Goal: Information Seeking & Learning: Find specific page/section

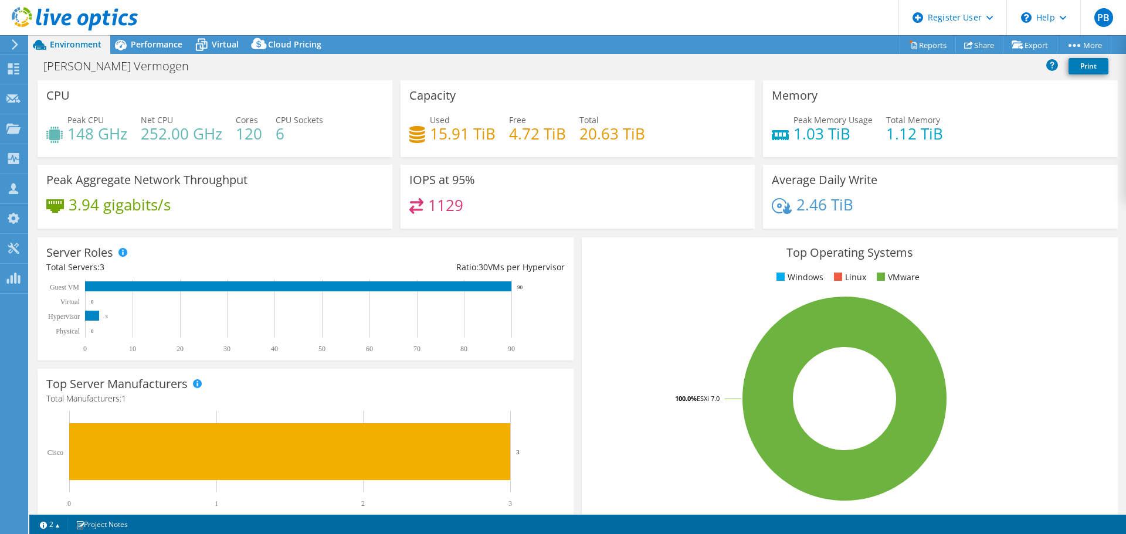
select select "USD"
click at [50, 73] on div "Dashboard" at bounding box center [55, 69] width 55 height 29
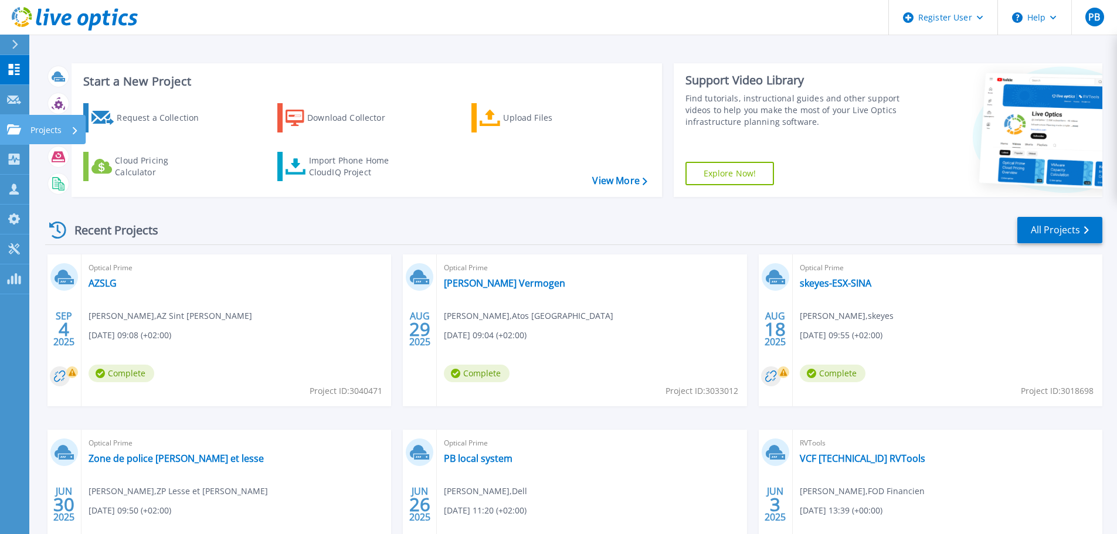
click at [52, 132] on p "Projects" at bounding box center [45, 130] width 31 height 30
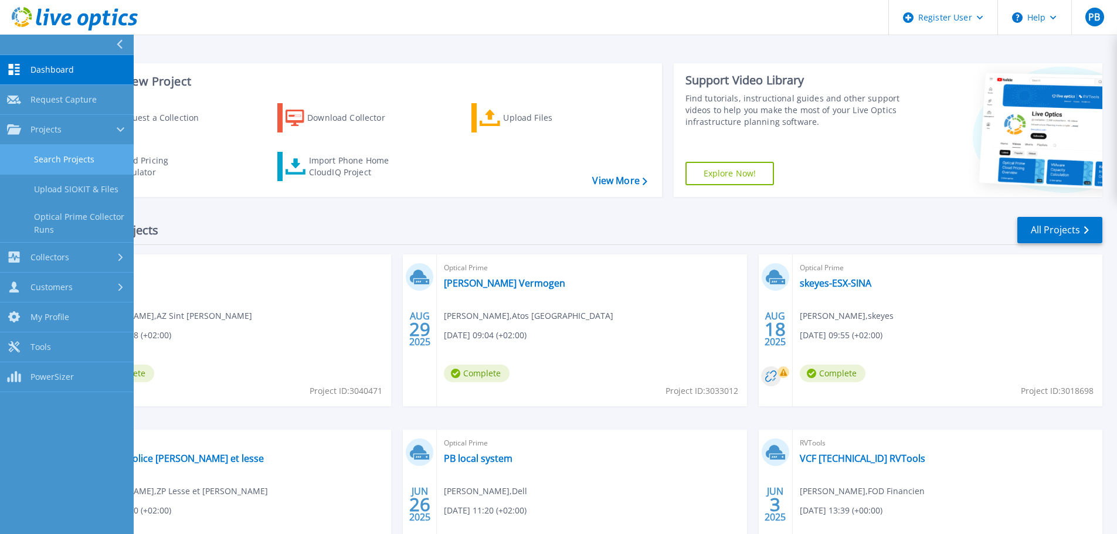
click at [61, 154] on link "Search Projects" at bounding box center [67, 160] width 134 height 30
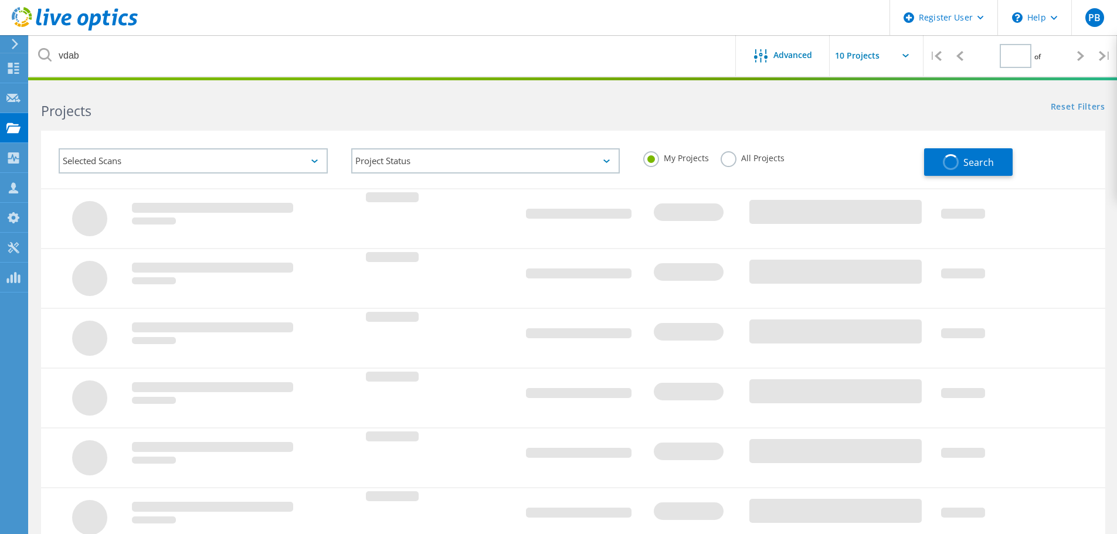
type input "1"
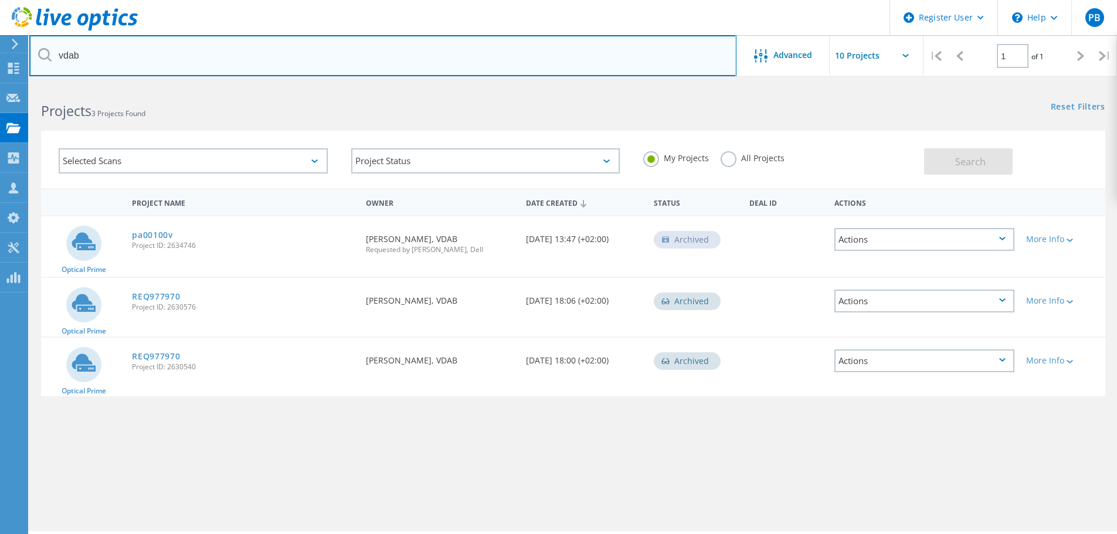
click at [179, 62] on input "vdab" at bounding box center [382, 55] width 707 height 41
type input "v"
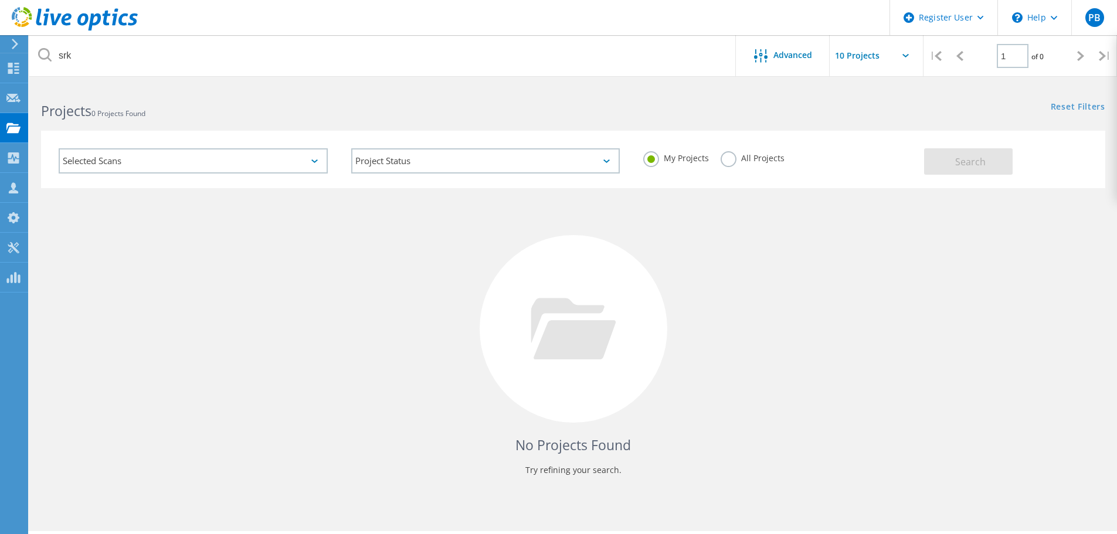
click at [738, 162] on div "All Projects" at bounding box center [753, 159] width 64 height 17
click at [724, 159] on label "All Projects" at bounding box center [753, 156] width 64 height 11
click at [0, 0] on input "All Projects" at bounding box center [0, 0] width 0 height 0
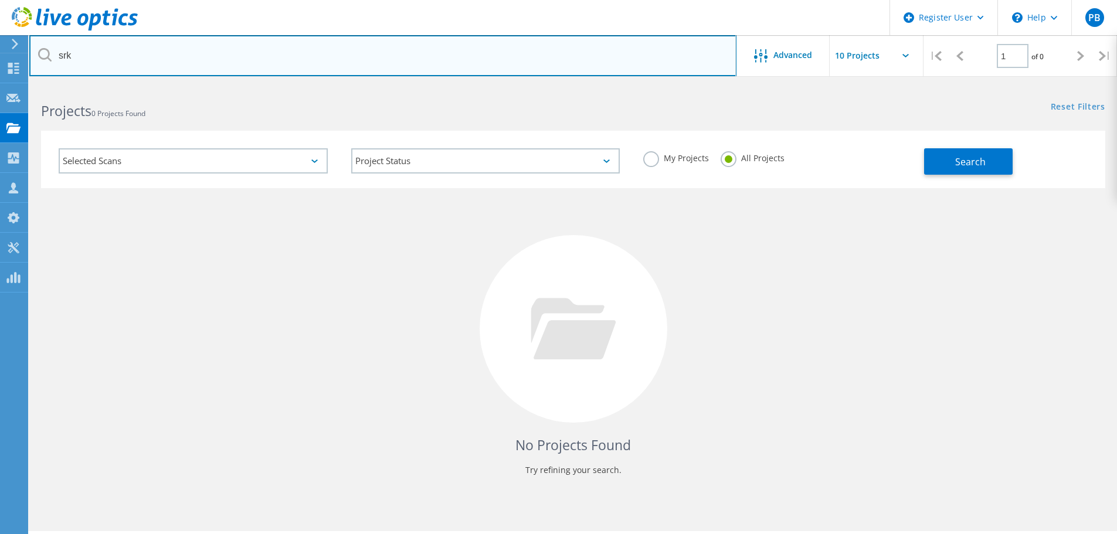
click at [237, 46] on input "srk" at bounding box center [382, 55] width 707 height 41
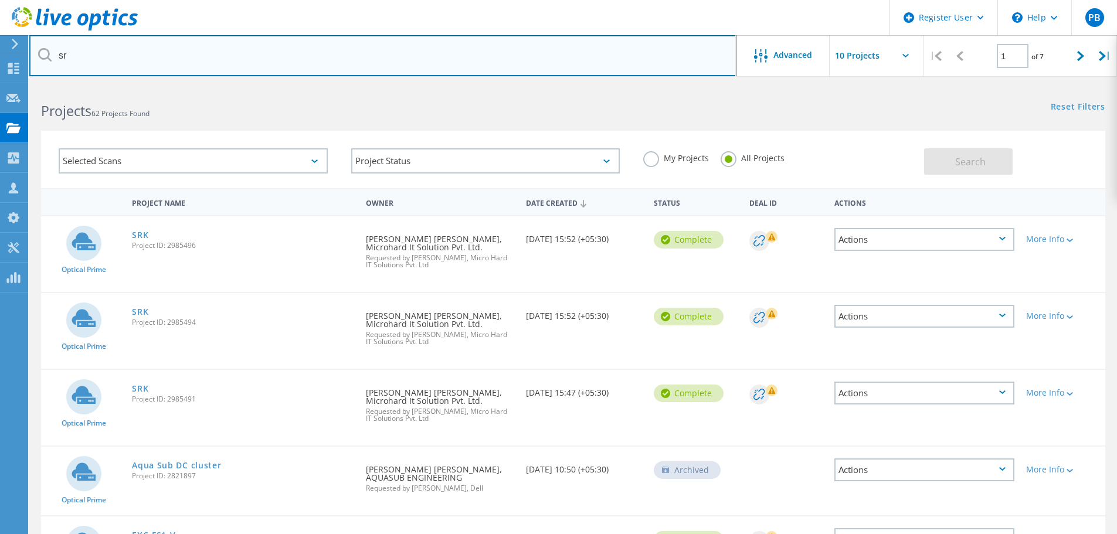
type input "s"
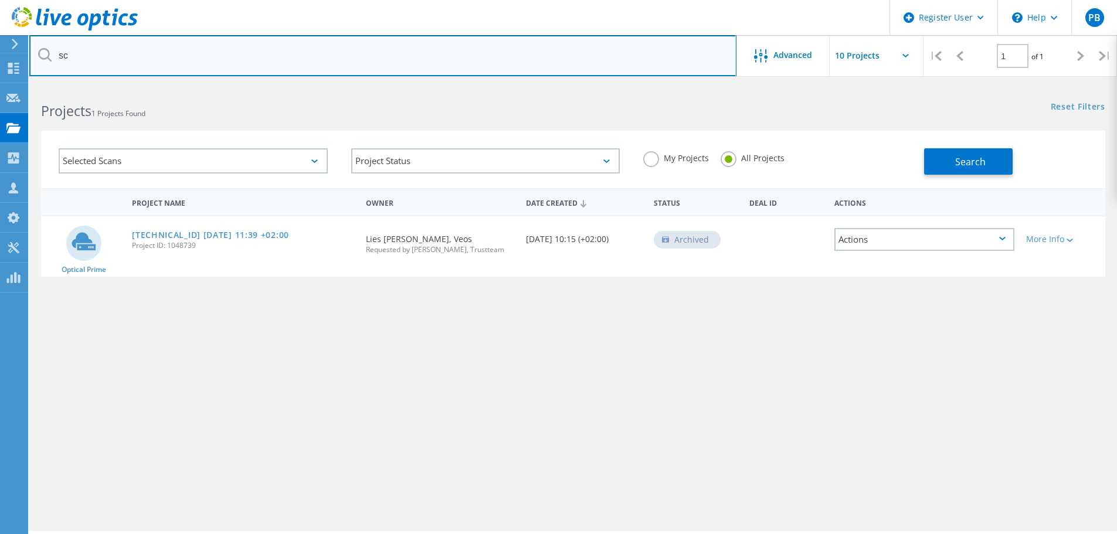
type input "s"
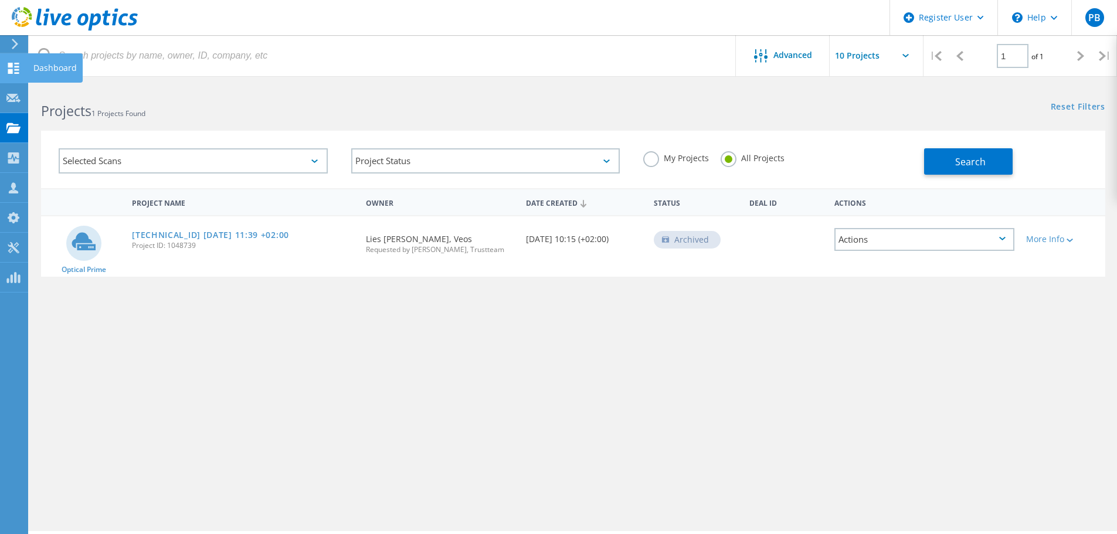
click at [11, 67] on icon at bounding box center [13, 68] width 14 height 11
